Goal: Check status: Check status

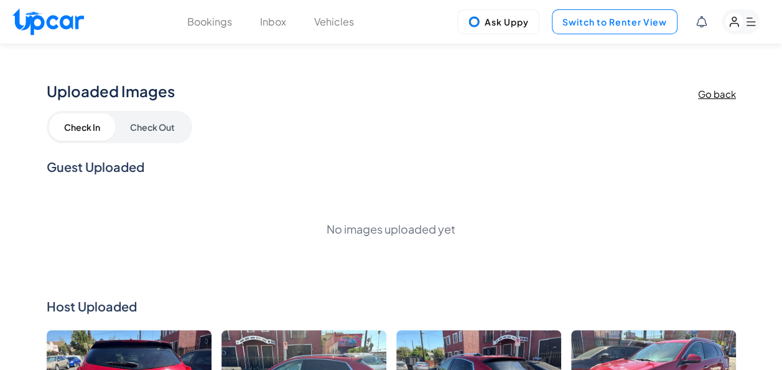
click at [630, 24] on button "Switch to Renter View" at bounding box center [615, 21] width 126 height 25
select select "********"
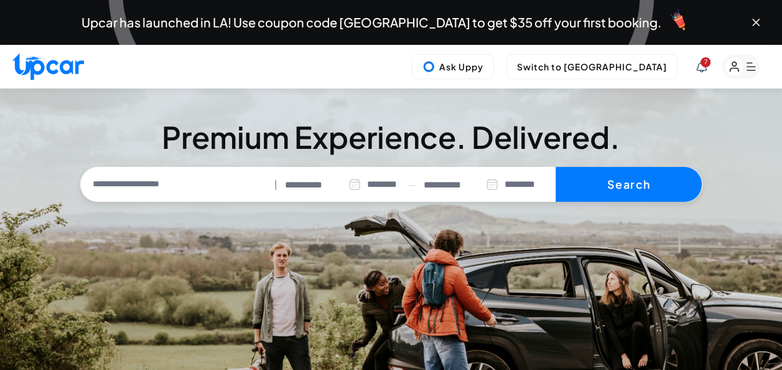
click at [741, 67] on rect "button" at bounding box center [734, 66] width 19 height 19
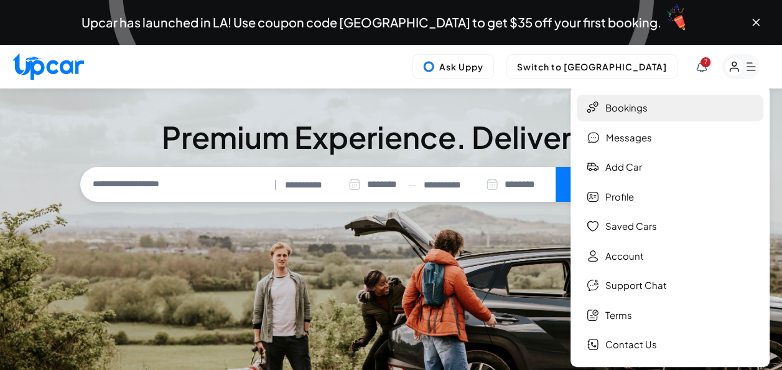
click at [631, 108] on link "Bookings" at bounding box center [670, 108] width 187 height 27
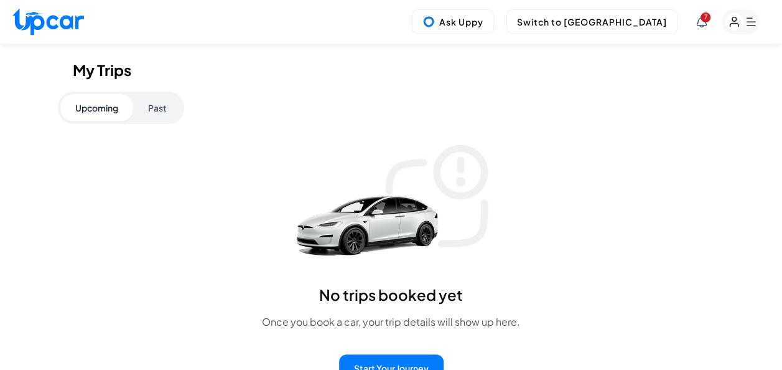
click at [171, 110] on button "Past" at bounding box center [157, 107] width 49 height 27
click at [752, 20] on rect "button" at bounding box center [741, 21] width 38 height 25
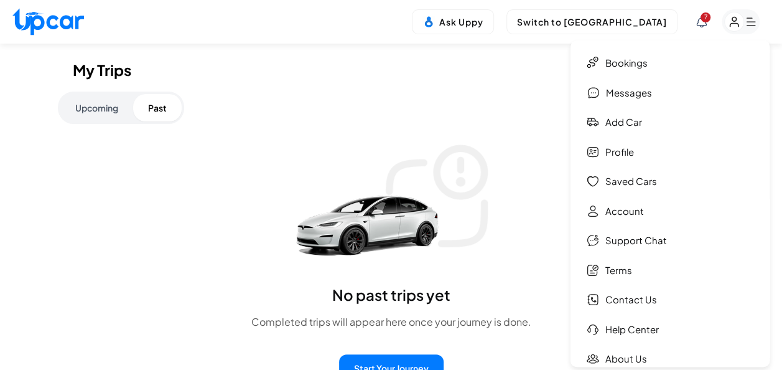
click at [413, 24] on div "7 Ask Uppy Switch to Upper View 7 Bookings Messages Add car Profile Saved Cars …" at bounding box center [391, 22] width 782 height 44
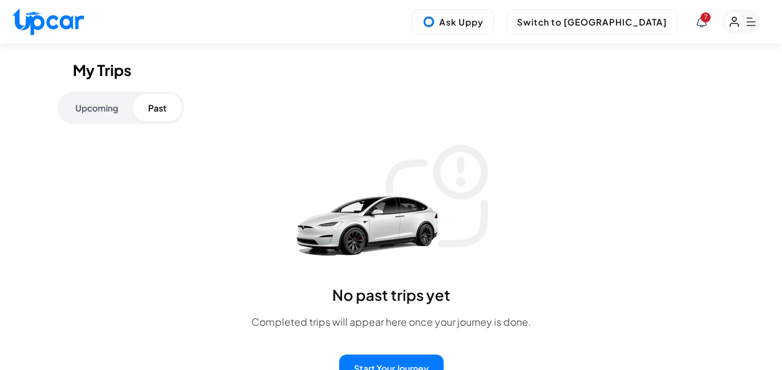
click at [749, 20] on rect "button" at bounding box center [741, 21] width 38 height 25
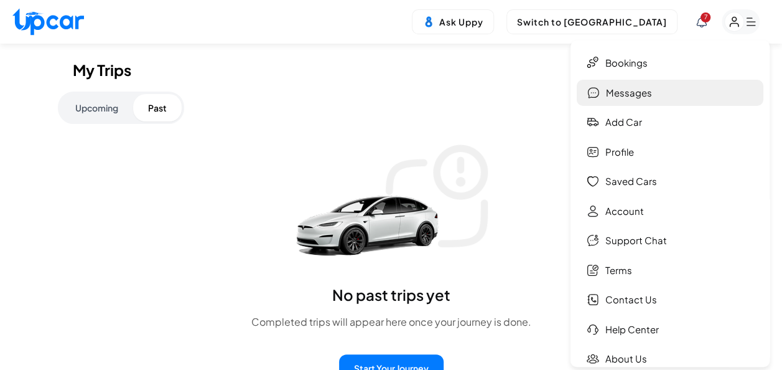
click at [622, 90] on link "Messages" at bounding box center [670, 93] width 187 height 27
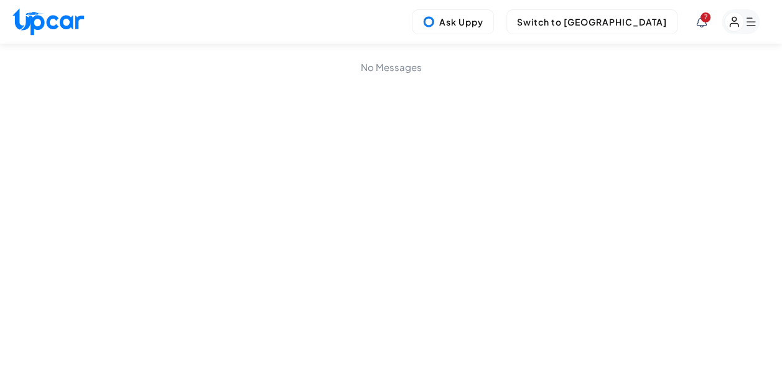
click at [747, 16] on rect "button" at bounding box center [741, 21] width 38 height 25
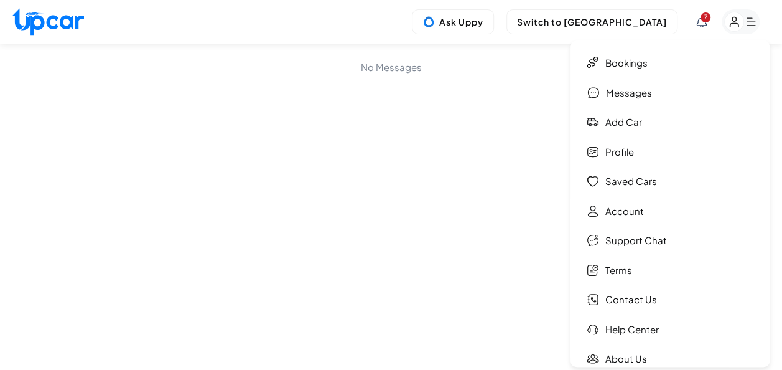
click at [703, 14] on span "7" at bounding box center [706, 17] width 10 height 10
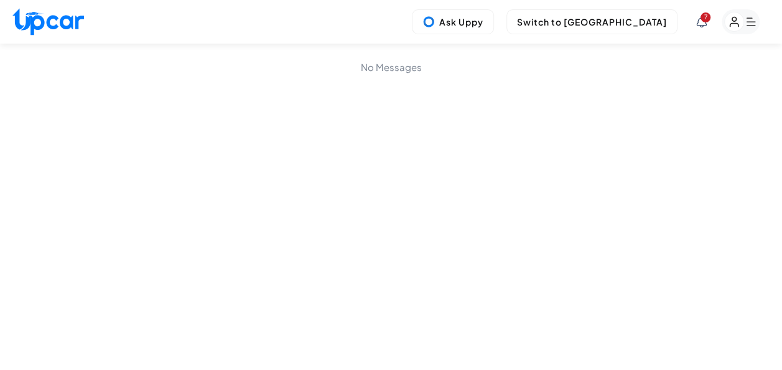
click at [700, 19] on icon at bounding box center [701, 21] width 11 height 11
click at [657, 121] on span "If needed we can help with swi..." at bounding box center [678, 123] width 185 height 12
click at [742, 21] on rect "button" at bounding box center [734, 21] width 19 height 19
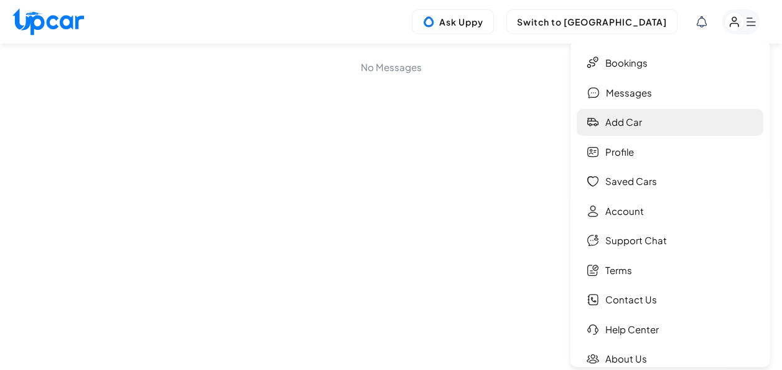
click at [629, 116] on link "Add car" at bounding box center [670, 122] width 187 height 27
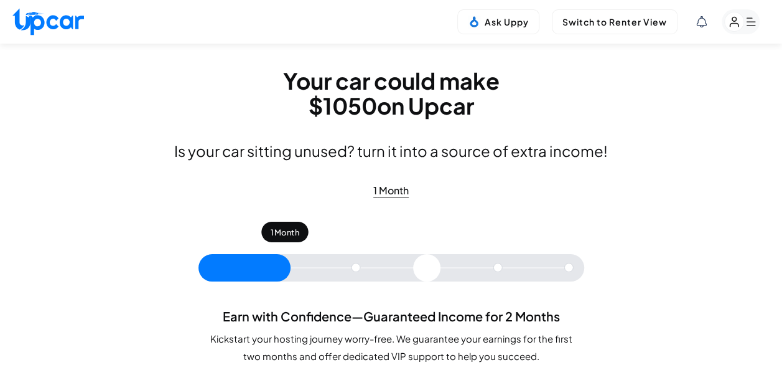
click at [736, 23] on icon "button" at bounding box center [734, 21] width 8 height 9
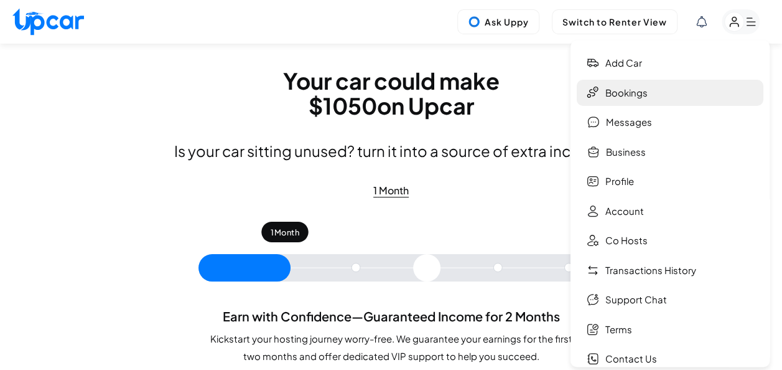
click at [626, 96] on link "Bookings" at bounding box center [670, 93] width 187 height 27
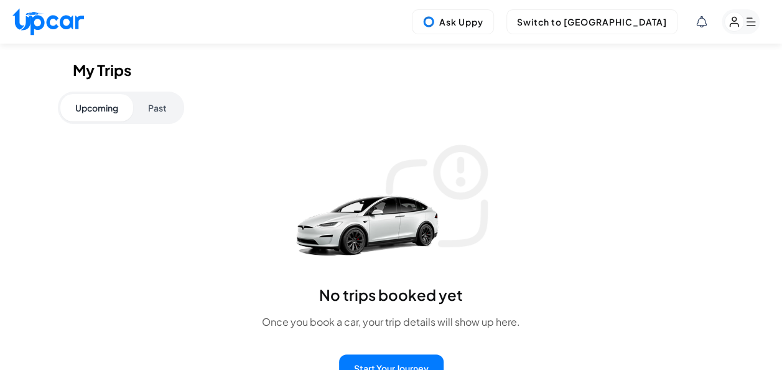
click at [742, 16] on rect "button" at bounding box center [734, 21] width 19 height 19
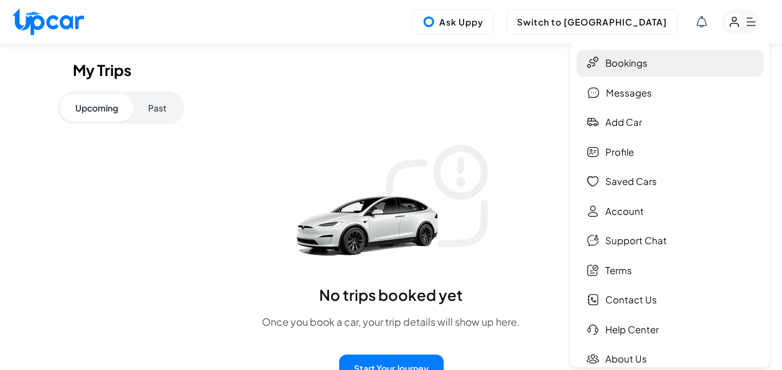
click at [626, 62] on link "Bookings" at bounding box center [670, 63] width 187 height 27
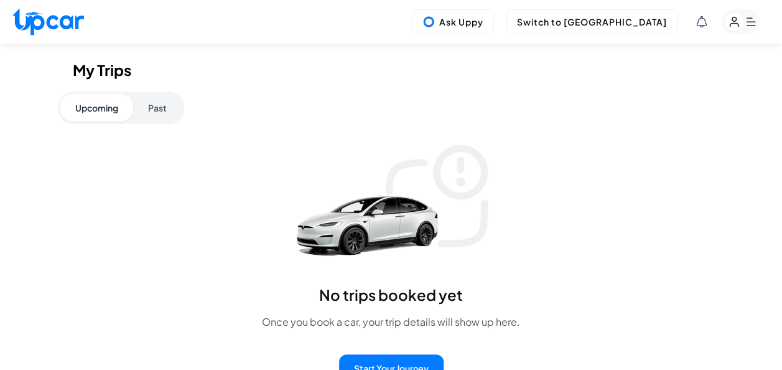
click at [749, 18] on icon "button" at bounding box center [751, 22] width 9 height 8
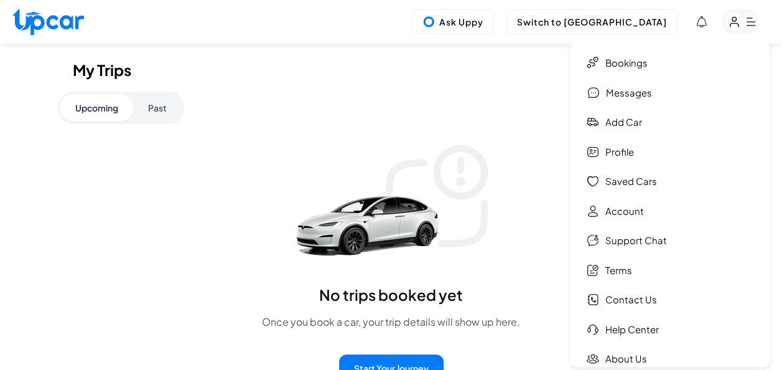
click at [172, 214] on div "No trips booked yet Once you book a car, your trip details will show up here. S…" at bounding box center [391, 260] width 637 height 243
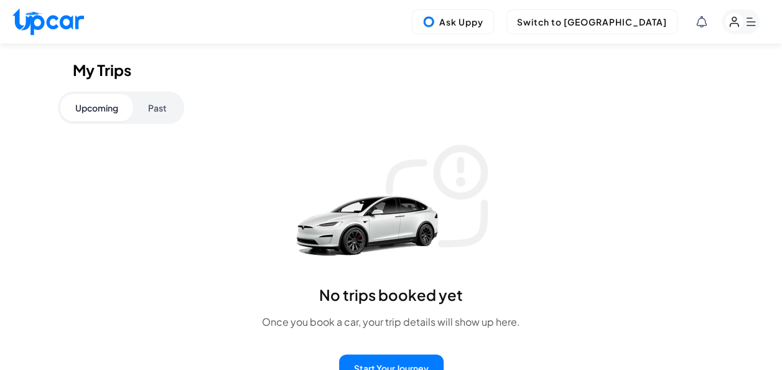
click at [54, 15] on img at bounding box center [48, 21] width 72 height 27
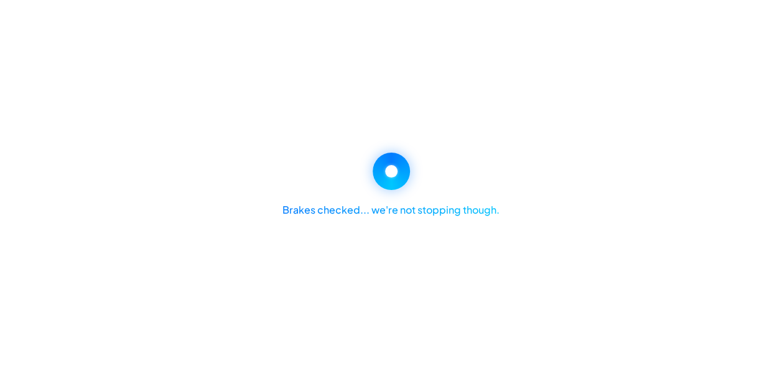
select select "********"
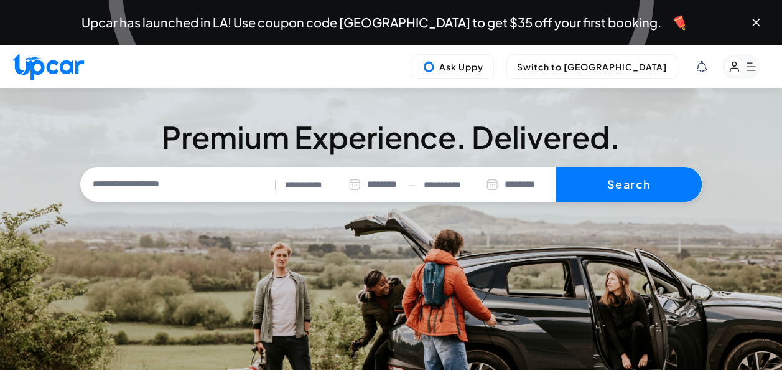
click at [741, 68] on rect "button" at bounding box center [734, 66] width 19 height 19
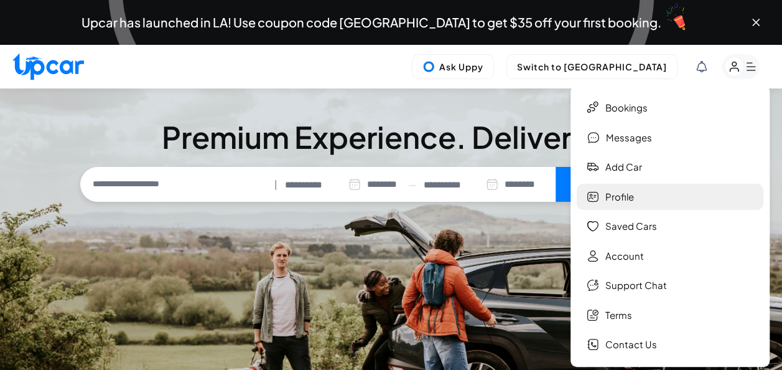
click at [617, 194] on link "Profile" at bounding box center [670, 197] width 187 height 27
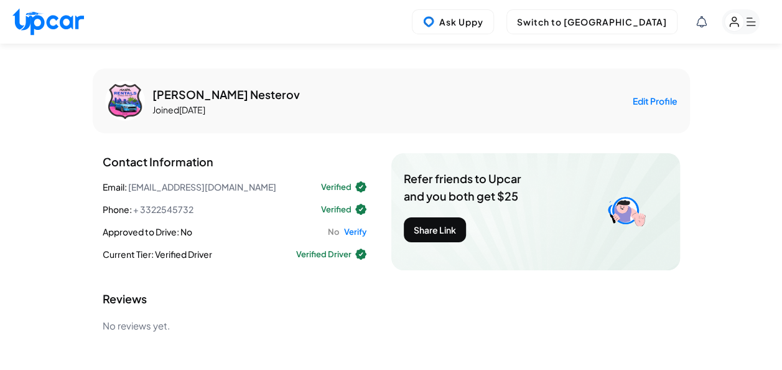
click at [740, 14] on rect "button" at bounding box center [741, 21] width 38 height 25
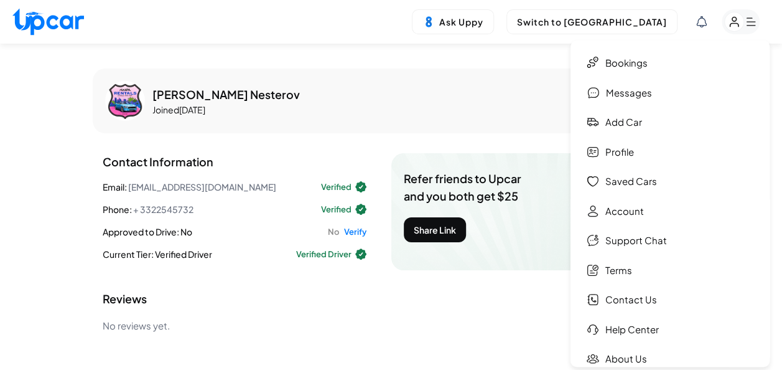
click at [498, 141] on div "[PERSON_NAME] Joined [DATE] Edit Profile Contact Information Email : [EMAIL_ADD…" at bounding box center [392, 201] width 598 height 266
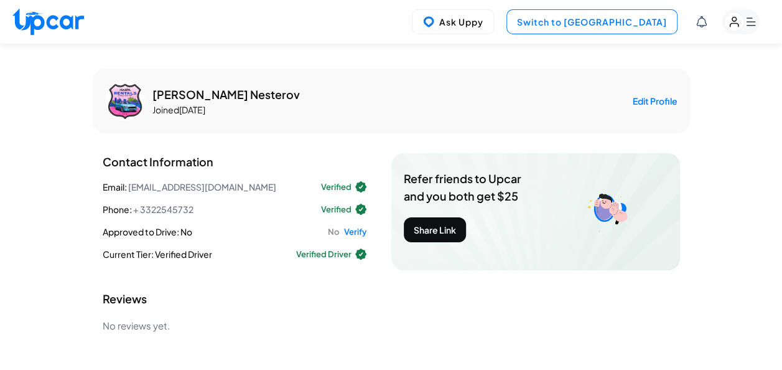
click at [637, 22] on button "Switch to [GEOGRAPHIC_DATA]" at bounding box center [592, 21] width 171 height 25
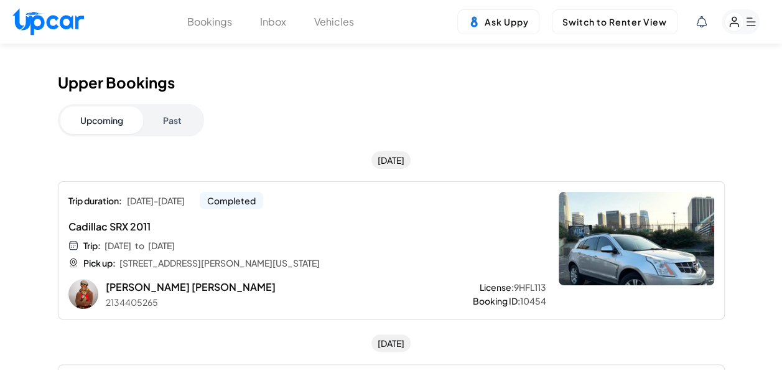
scroll to position [187, 0]
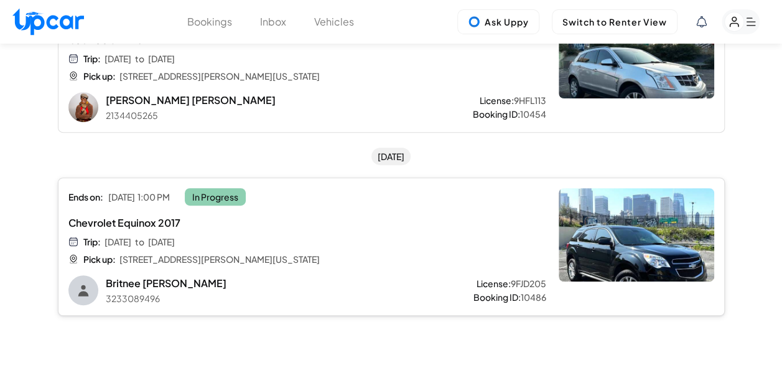
click at [436, 227] on span "Chevrolet Equinox 2017" at bounding box center [266, 222] width 397 height 15
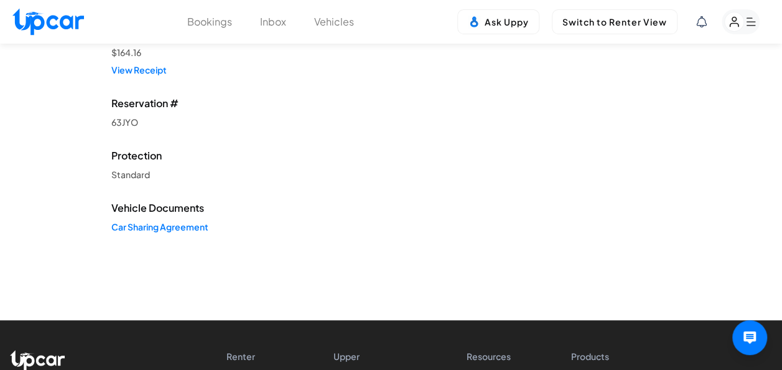
scroll to position [187, 0]
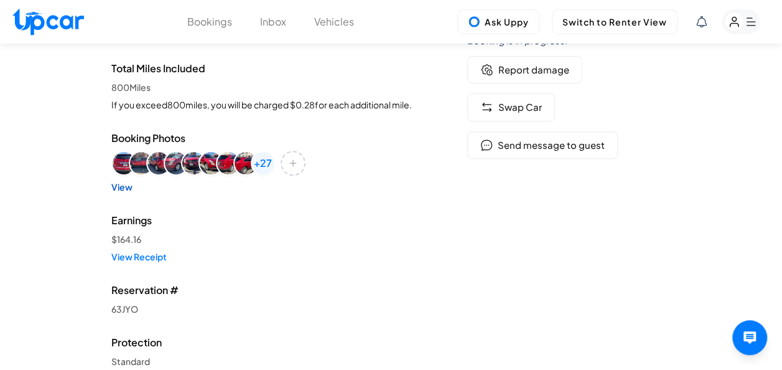
click at [121, 188] on link "View" at bounding box center [264, 186] width 306 height 12
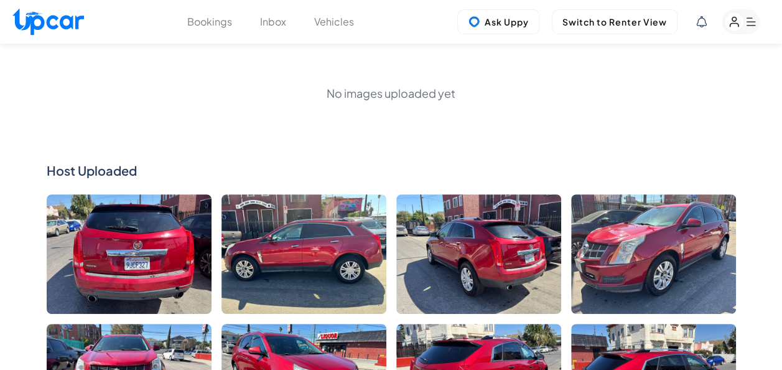
scroll to position [96, 0]
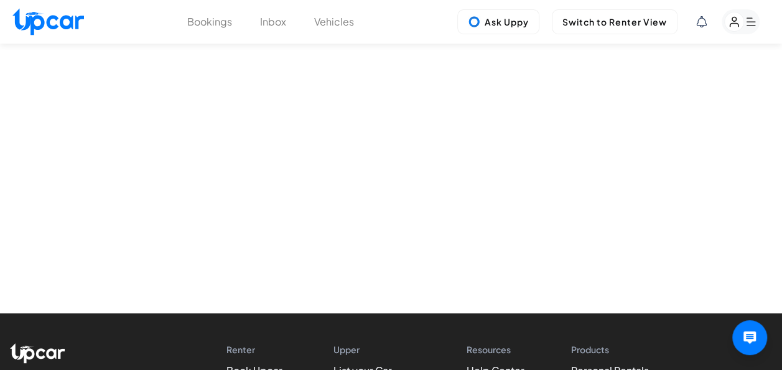
scroll to position [187, 0]
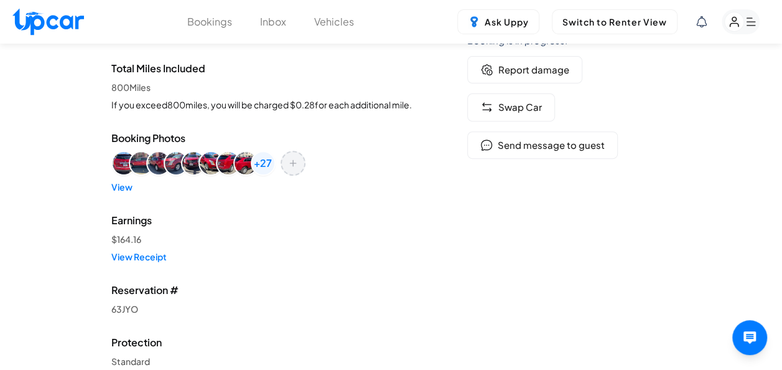
click at [291, 159] on icon "Add or view more images" at bounding box center [293, 163] width 15 height 15
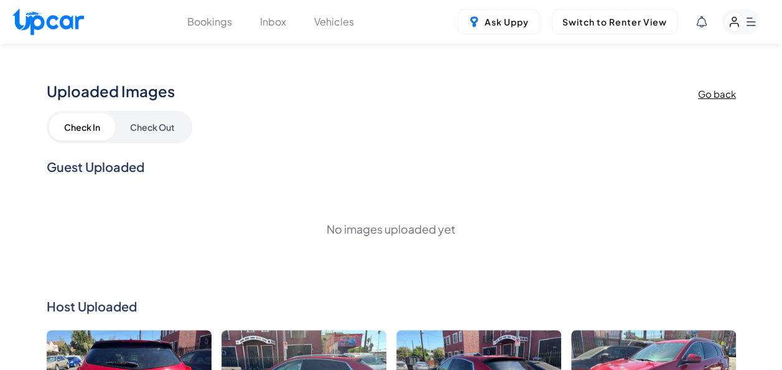
click at [97, 171] on h2 "Guest Uploaded" at bounding box center [392, 166] width 690 height 17
click at [113, 161] on h2 "Guest Uploaded" at bounding box center [392, 166] width 690 height 17
click at [123, 167] on h2 "Guest Uploaded" at bounding box center [392, 166] width 690 height 17
click at [182, 245] on div "No images uploaded yet" at bounding box center [392, 228] width 690 height 77
click at [716, 95] on h3 "Go back" at bounding box center [717, 93] width 38 height 11
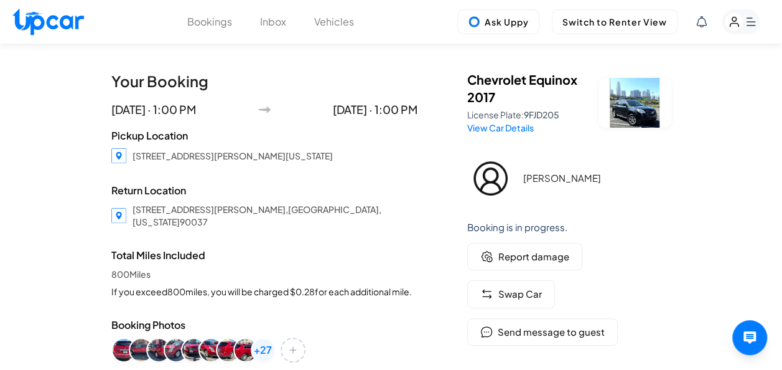
scroll to position [187, 0]
